Goal: Navigation & Orientation: Find specific page/section

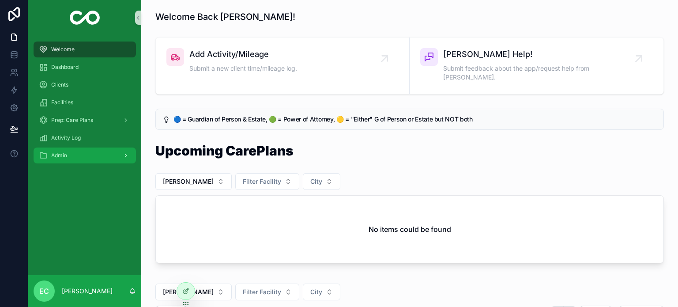
click at [68, 156] on div "Admin" at bounding box center [85, 155] width 92 height 14
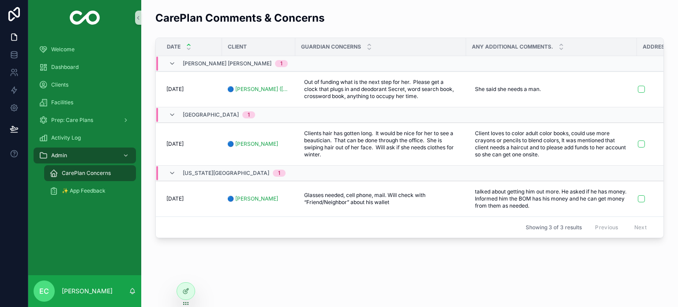
click at [88, 177] on div "CarePlan Concerns" at bounding box center [89, 173] width 81 height 14
drag, startPoint x: 357, startPoint y: 237, endPoint x: 293, endPoint y: 240, distance: 64.5
click at [288, 237] on div "Date Client Guardian Concerns Any additional comments. Addressed [PERSON_NAME][…" at bounding box center [410, 137] width 508 height 199
click at [70, 135] on span "Activity Log" at bounding box center [66, 137] width 30 height 7
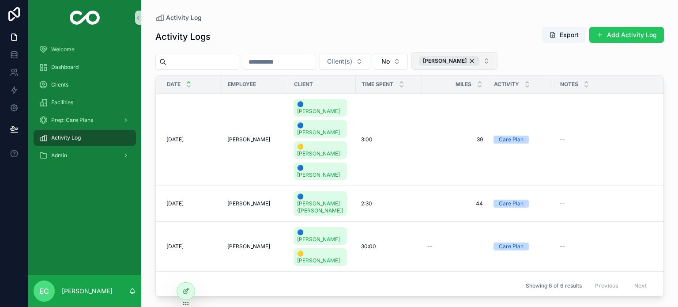
click at [497, 59] on button "[PERSON_NAME]" at bounding box center [454, 61] width 86 height 18
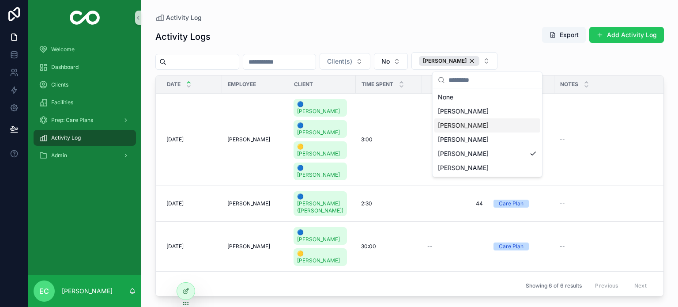
click at [572, 59] on div "Client(s) No [PERSON_NAME]" at bounding box center [409, 61] width 508 height 18
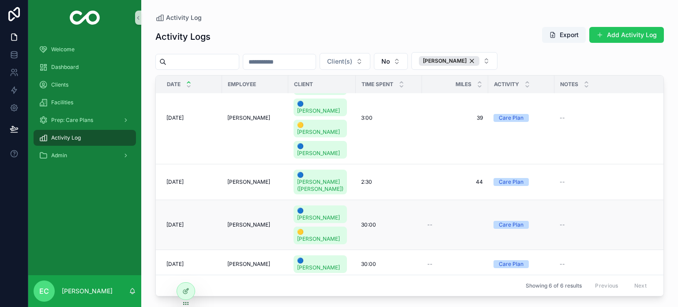
scroll to position [53, 0]
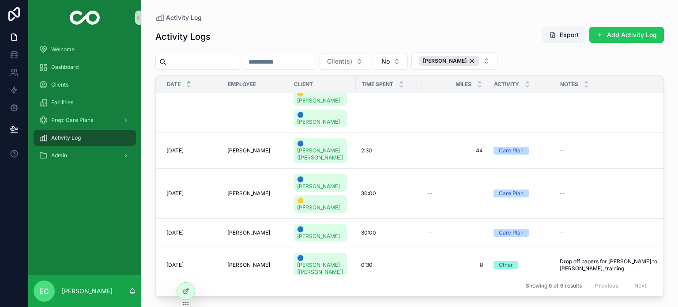
click at [316, 67] on input "scrollable content" at bounding box center [279, 62] width 72 height 12
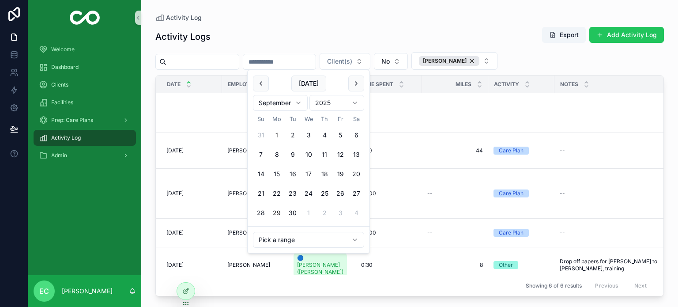
click at [282, 134] on button "1" at bounding box center [277, 135] width 16 height 16
type input "**********"
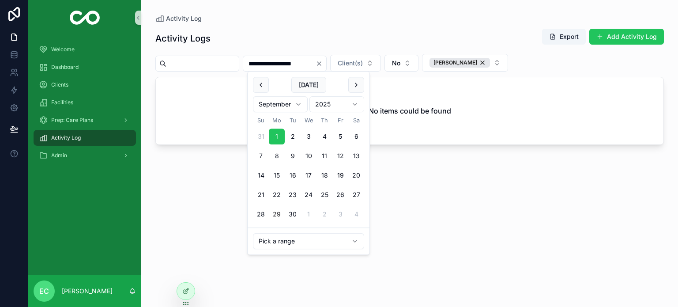
click at [567, 59] on div "**********" at bounding box center [409, 63] width 508 height 18
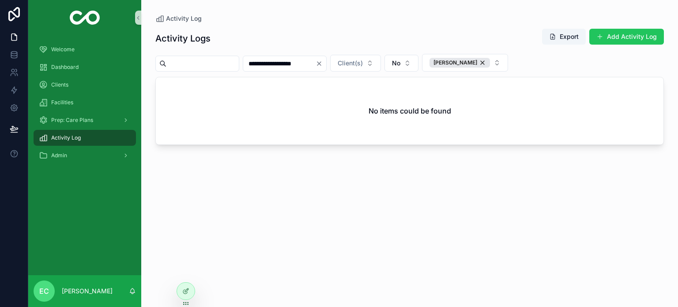
click at [223, 64] on input "scrollable content" at bounding box center [202, 63] width 72 height 12
click at [365, 113] on div "No items could be found" at bounding box center [410, 110] width 508 height 67
click at [61, 89] on div "Clients" at bounding box center [85, 85] width 92 height 14
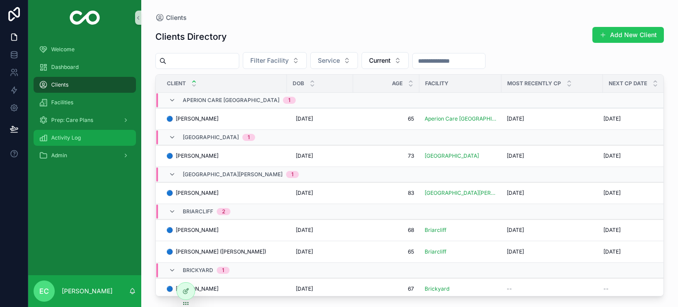
click at [69, 141] on div "Activity Log" at bounding box center [85, 138] width 92 height 14
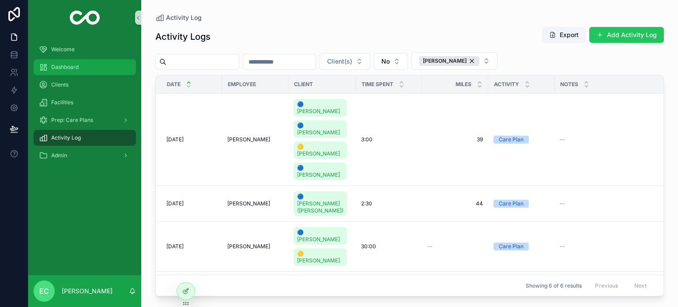
click at [62, 64] on span "Dashboard" at bounding box center [64, 67] width 27 height 7
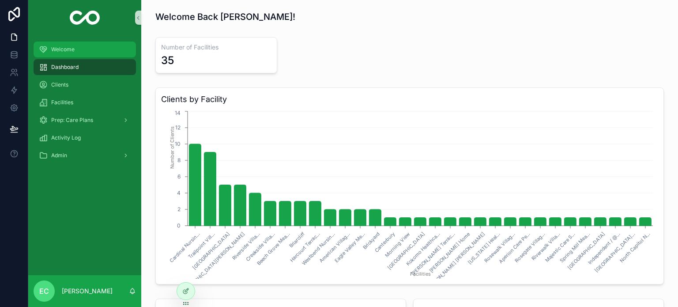
click at [63, 50] on span "Welcome" at bounding box center [62, 49] width 23 height 7
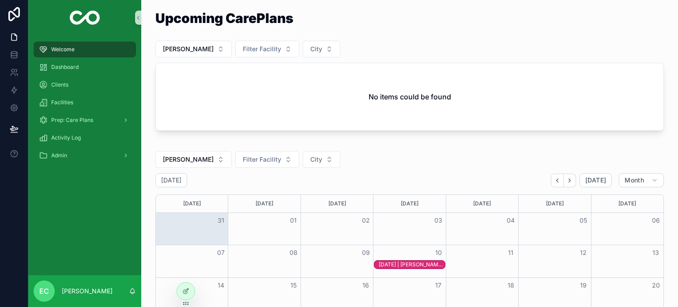
scroll to position [221, 0]
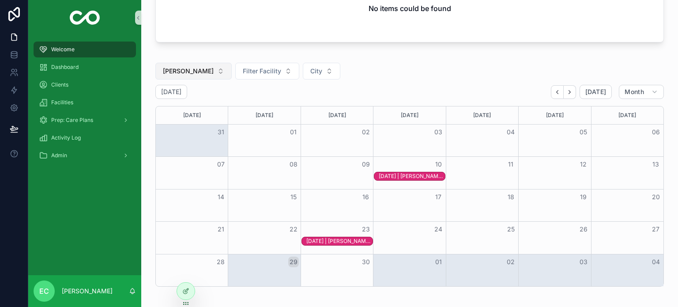
click at [202, 67] on span "[PERSON_NAME]" at bounding box center [188, 71] width 51 height 9
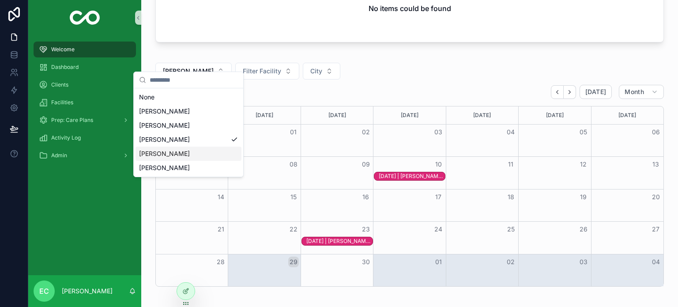
click at [166, 155] on span "[PERSON_NAME]" at bounding box center [164, 153] width 51 height 9
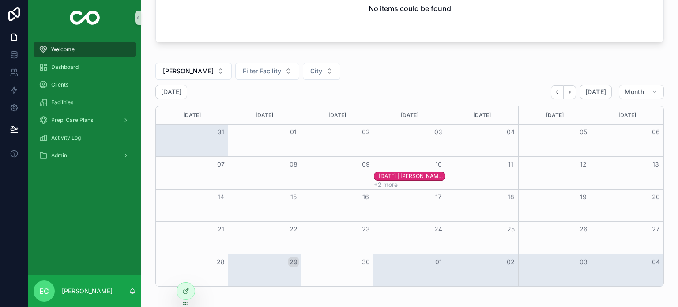
click at [407, 173] on div "[DATE] | [PERSON_NAME] (Deb) | BIMS=0" at bounding box center [412, 176] width 66 height 7
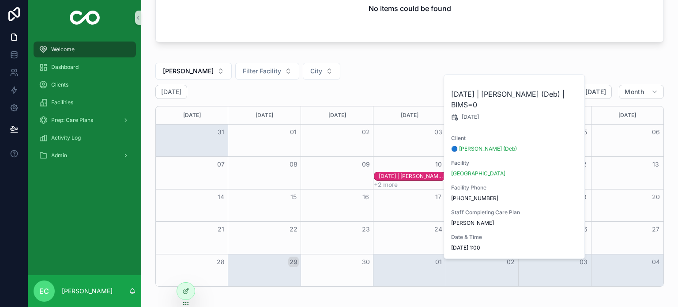
click at [308, 189] on div "16" at bounding box center [337, 196] width 72 height 15
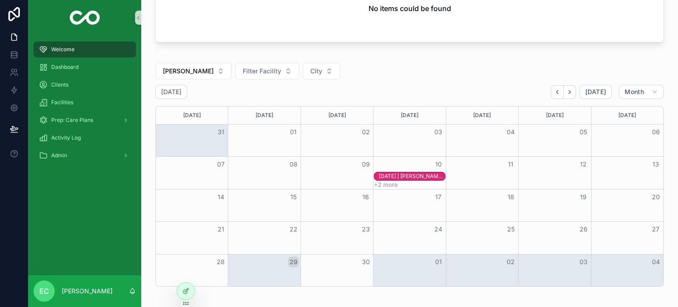
click at [381, 181] on button "+2 more" at bounding box center [386, 184] width 24 height 7
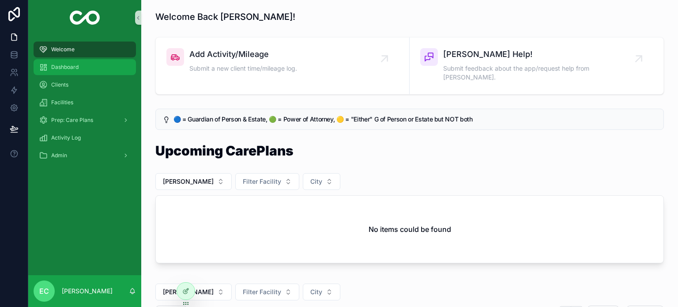
click at [77, 70] on span "Dashboard" at bounding box center [64, 67] width 27 height 7
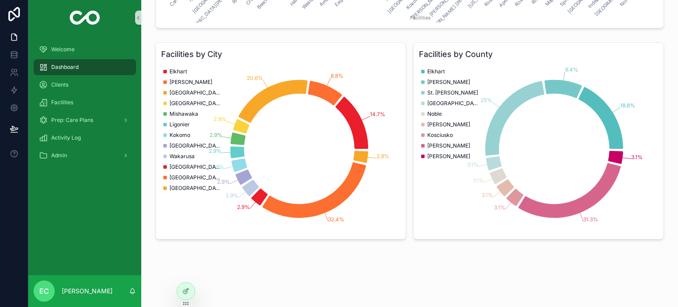
scroll to position [262, 0]
